Goal: Find contact information: Find contact information

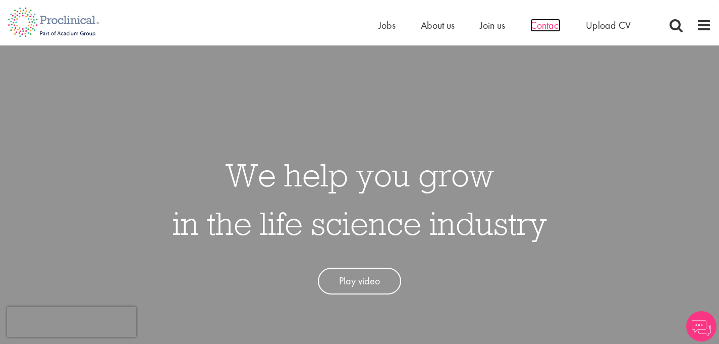
click at [541, 25] on span "Contact" at bounding box center [545, 25] width 30 height 13
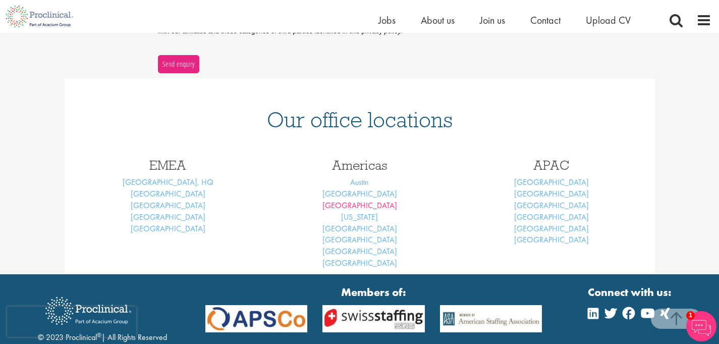
scroll to position [373, 0]
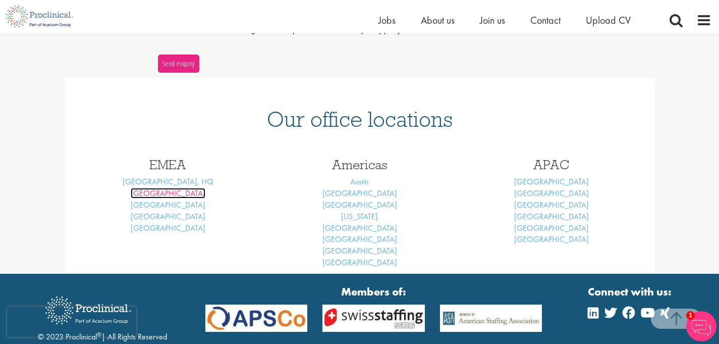
click at [166, 192] on link "[GEOGRAPHIC_DATA]" at bounding box center [168, 193] width 75 height 11
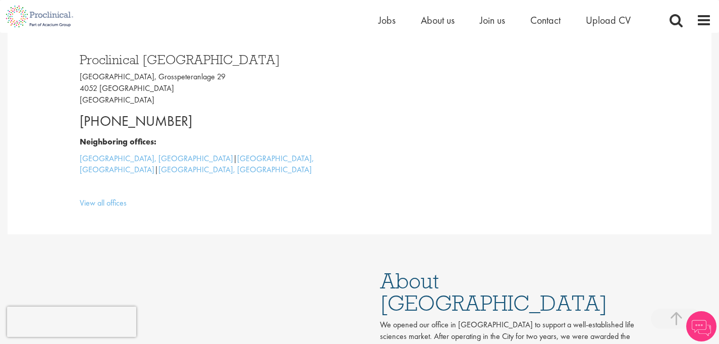
scroll to position [288, 0]
